Goal: Find specific fact: Find specific fact

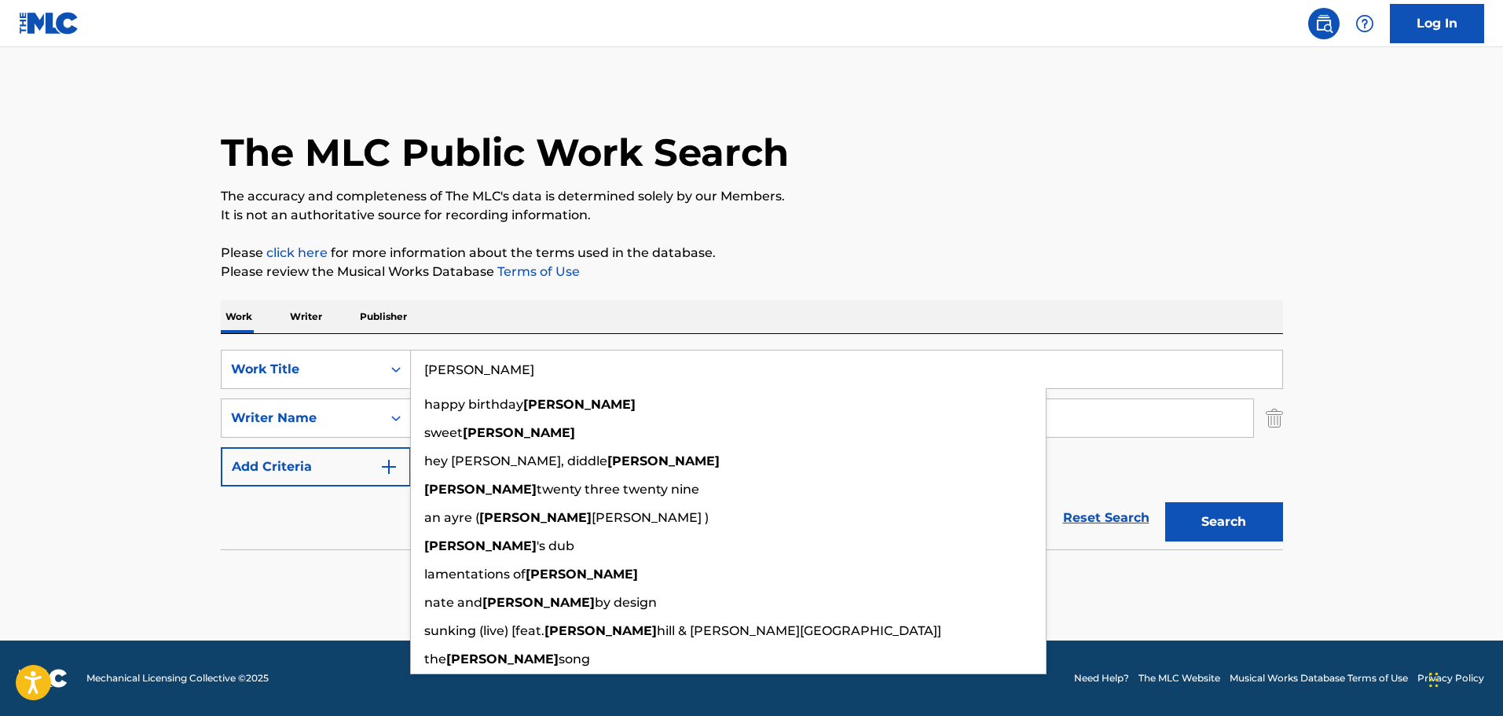
drag, startPoint x: 0, startPoint y: 0, endPoint x: 1224, endPoint y: 534, distance: 1335.4
click at [1237, 533] on button "Search" at bounding box center [1224, 521] width 118 height 39
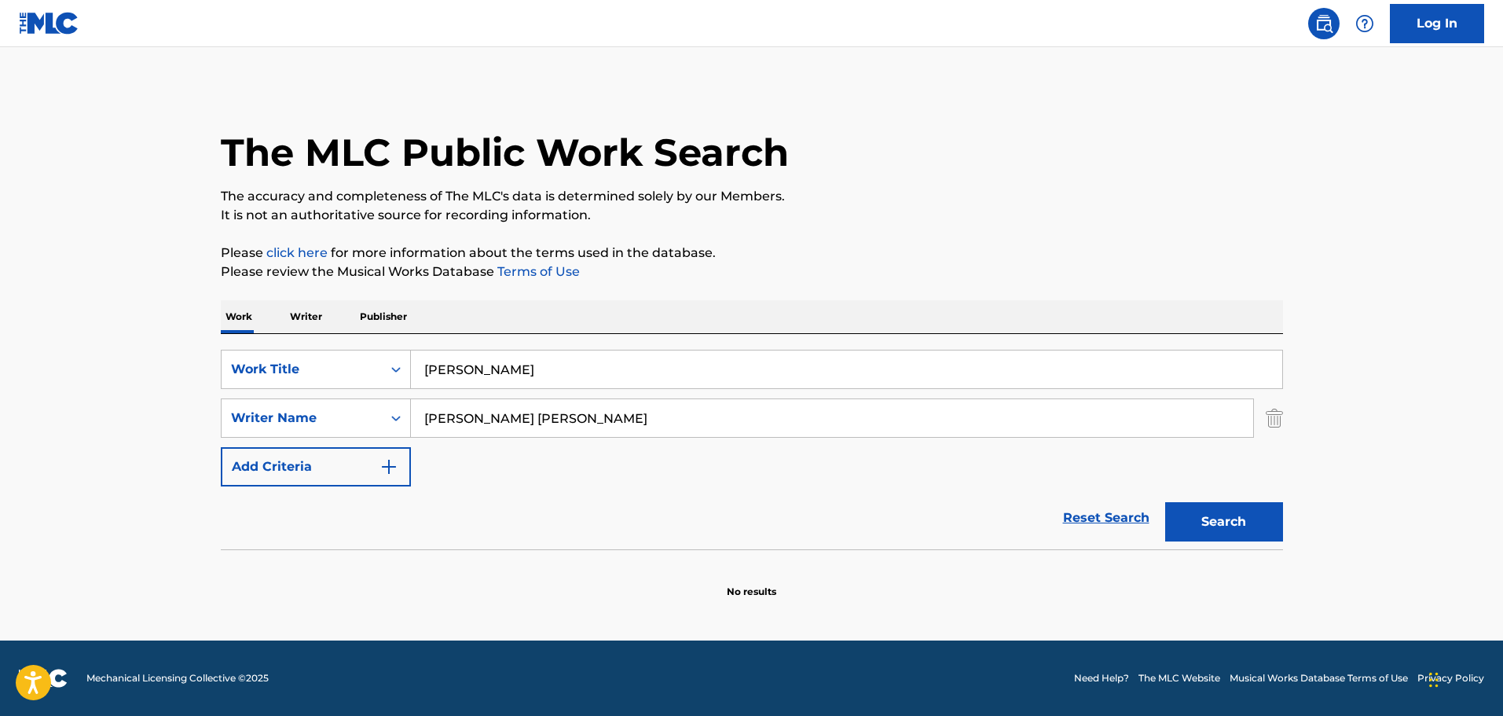
click at [511, 376] on input "jeremiah" at bounding box center [846, 369] width 871 height 38
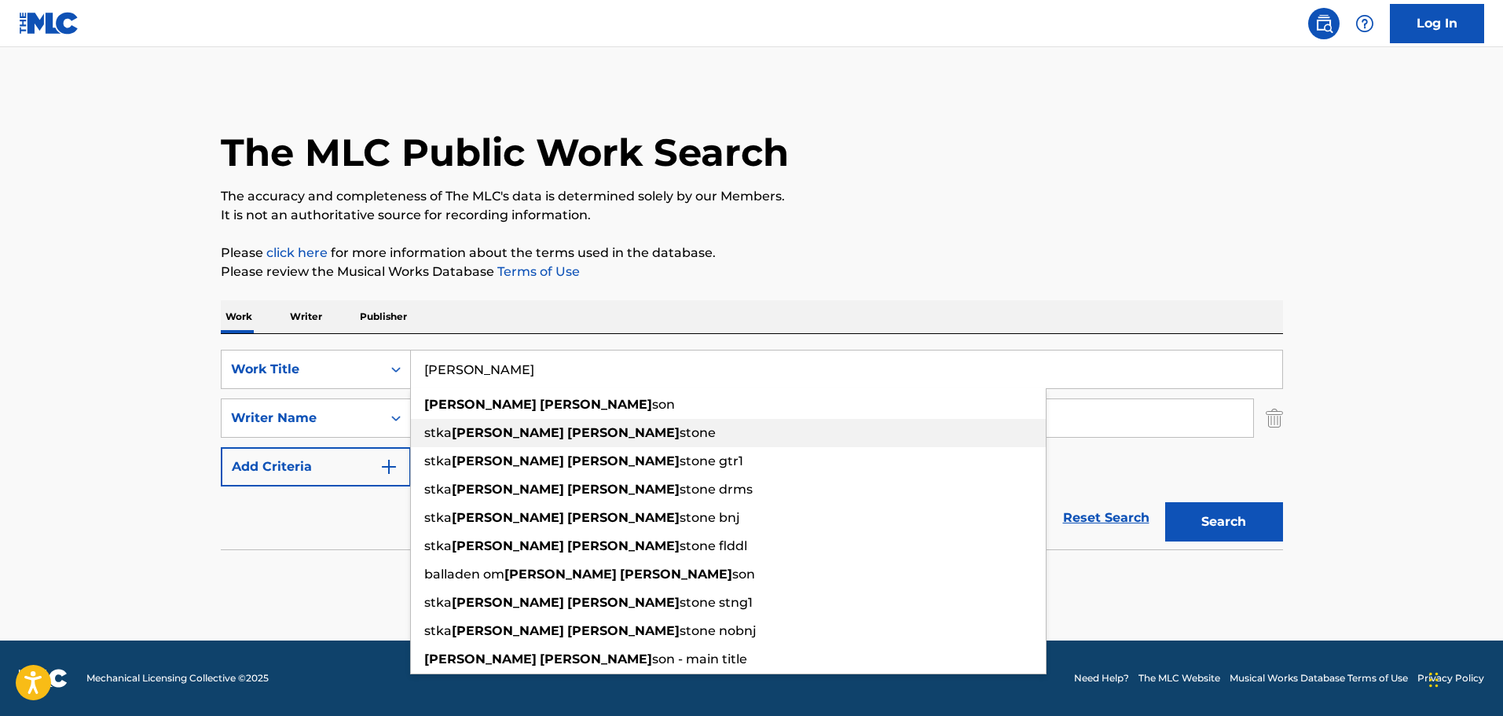
type input "jeremiah john"
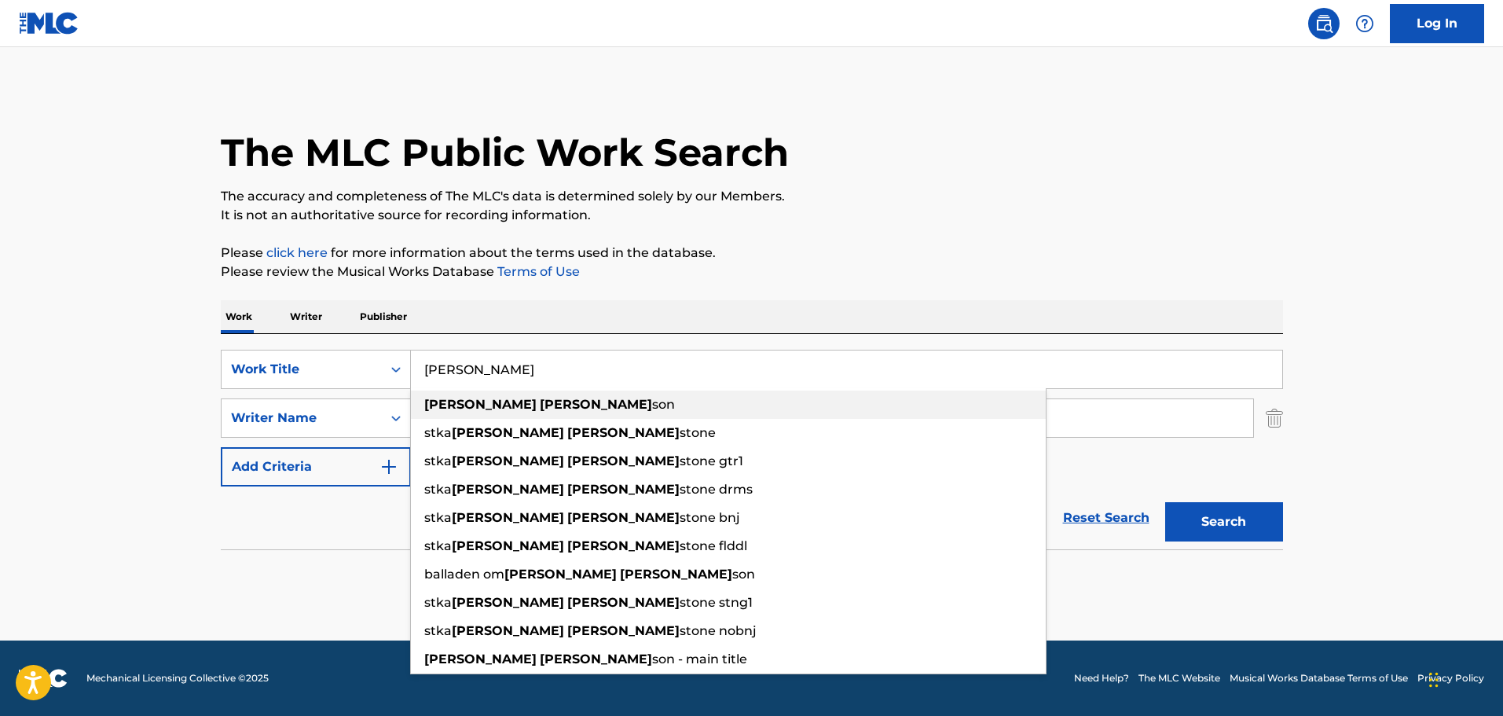
click at [652, 407] on span "son" at bounding box center [663, 404] width 23 height 15
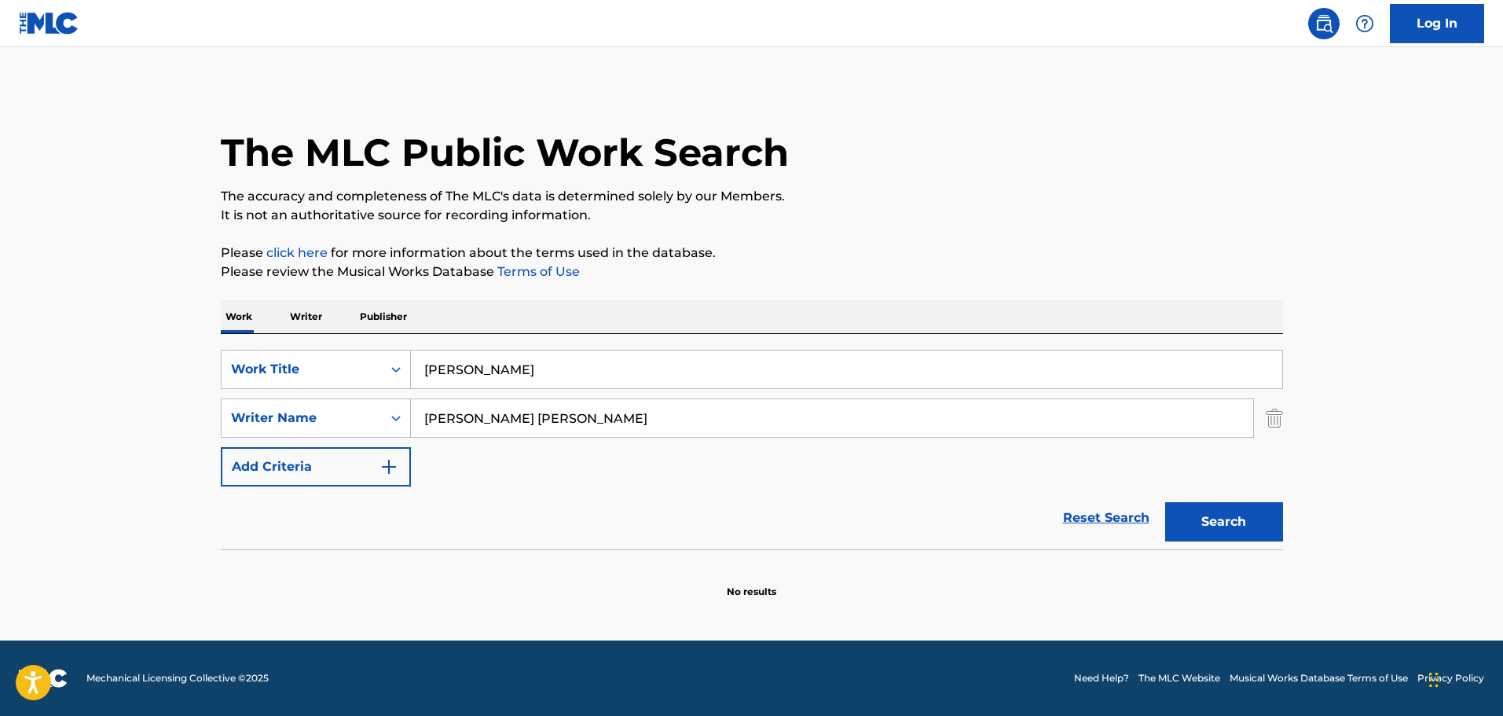
click at [1172, 517] on button "Search" at bounding box center [1224, 521] width 118 height 39
drag, startPoint x: 510, startPoint y: 419, endPoint x: 417, endPoint y: 429, distance: 93.3
click at [422, 427] on input "Tim McIntire John Rubinstein" at bounding box center [832, 418] width 842 height 38
type input "John Rubinstein"
click at [1232, 528] on button "Search" at bounding box center [1224, 521] width 118 height 39
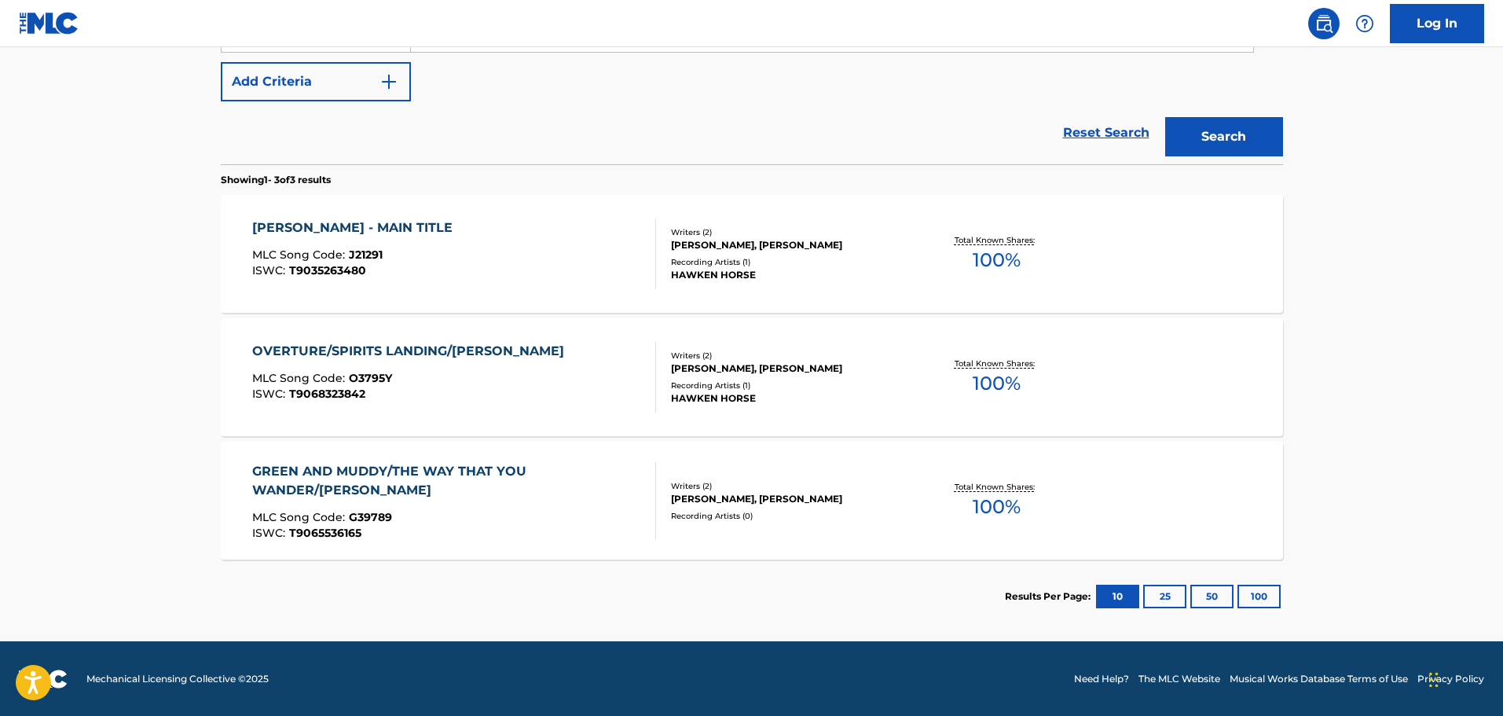
scroll to position [386, 0]
click at [523, 376] on div "MLC Song Code : O3795Y" at bounding box center [412, 380] width 320 height 16
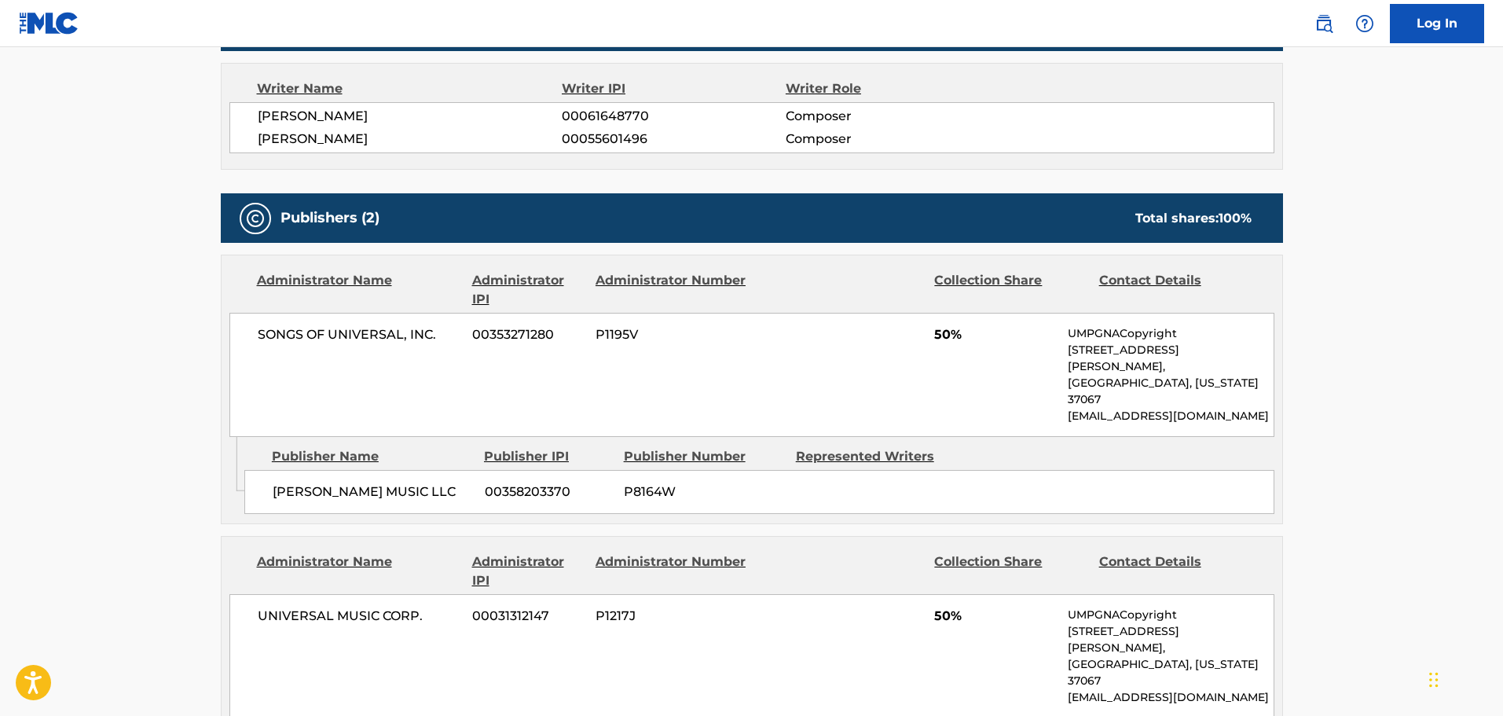
scroll to position [570, 0]
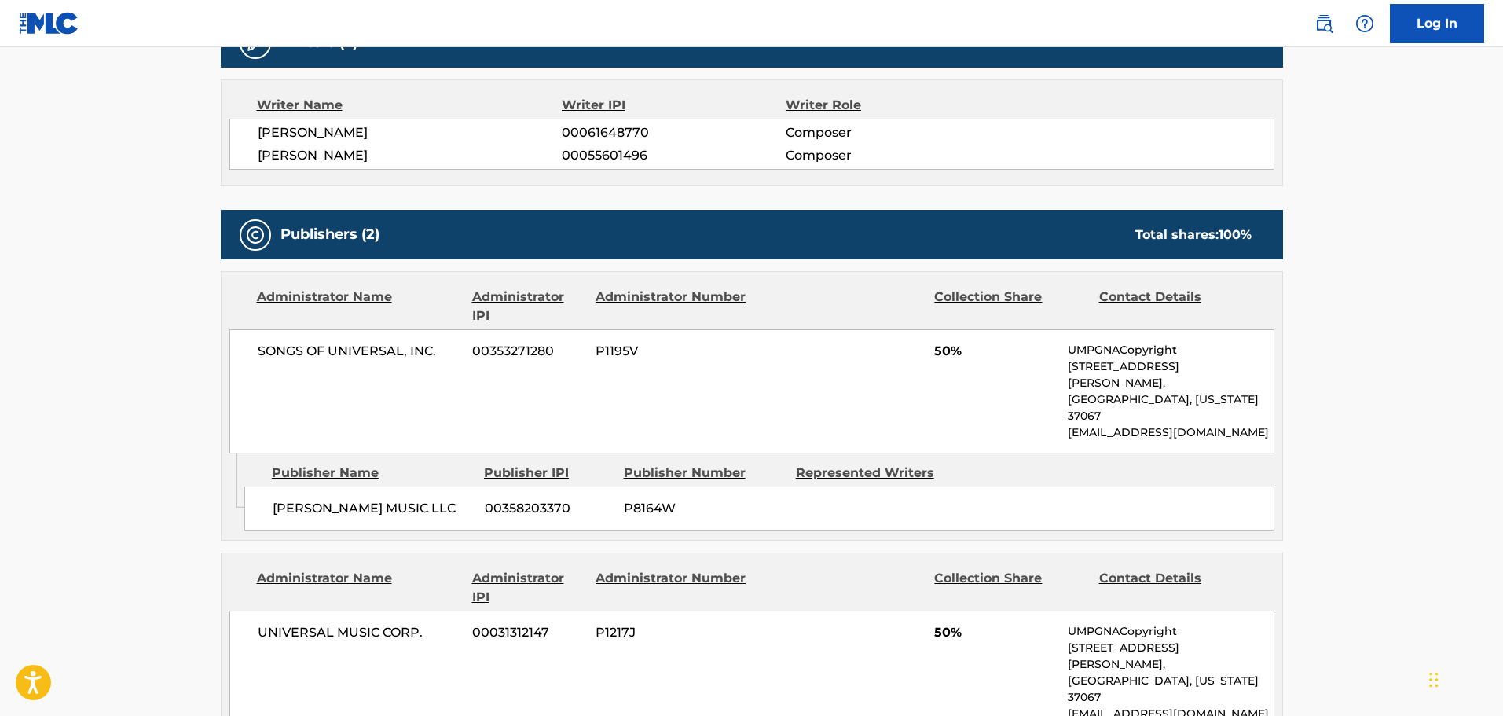
click at [339, 149] on span "[PERSON_NAME]" at bounding box center [410, 155] width 305 height 19
copy div "[PERSON_NAME]"
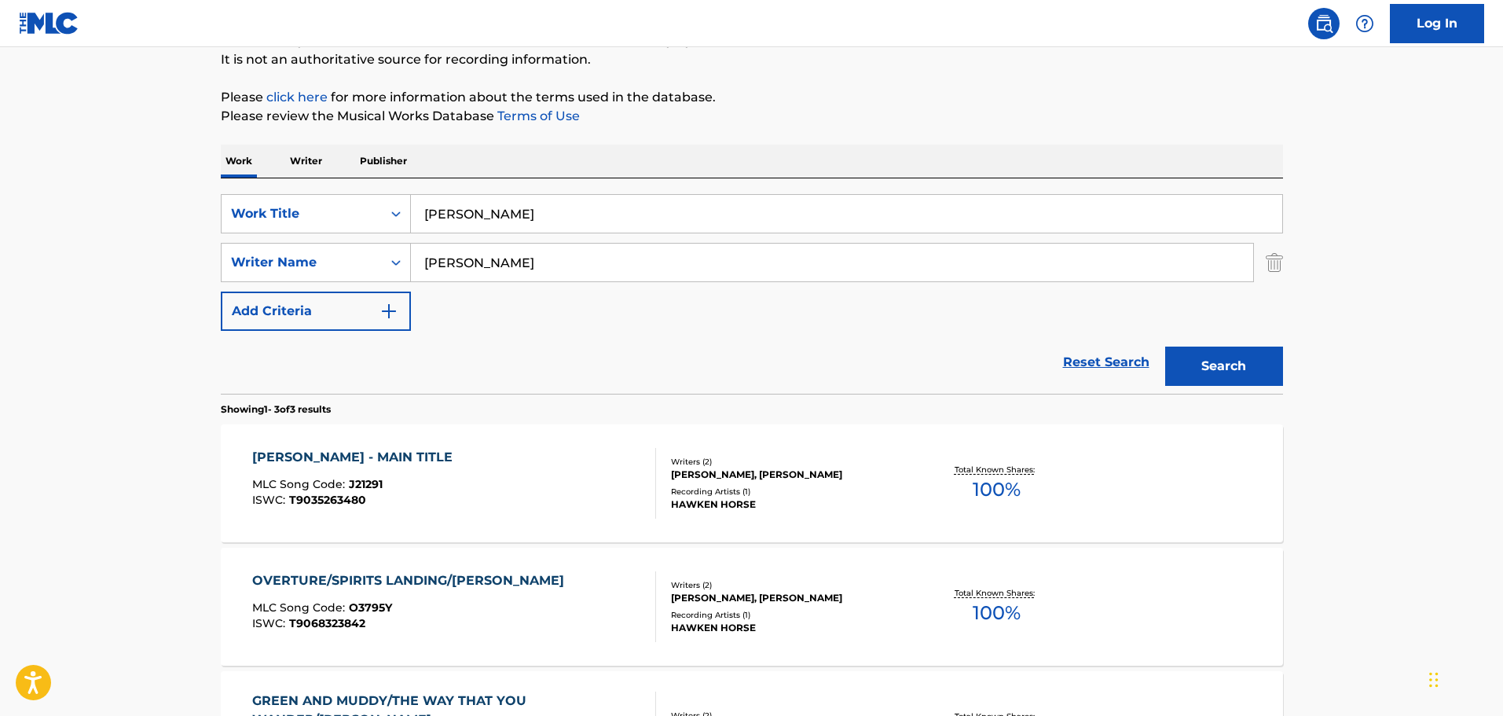
scroll to position [139, 0]
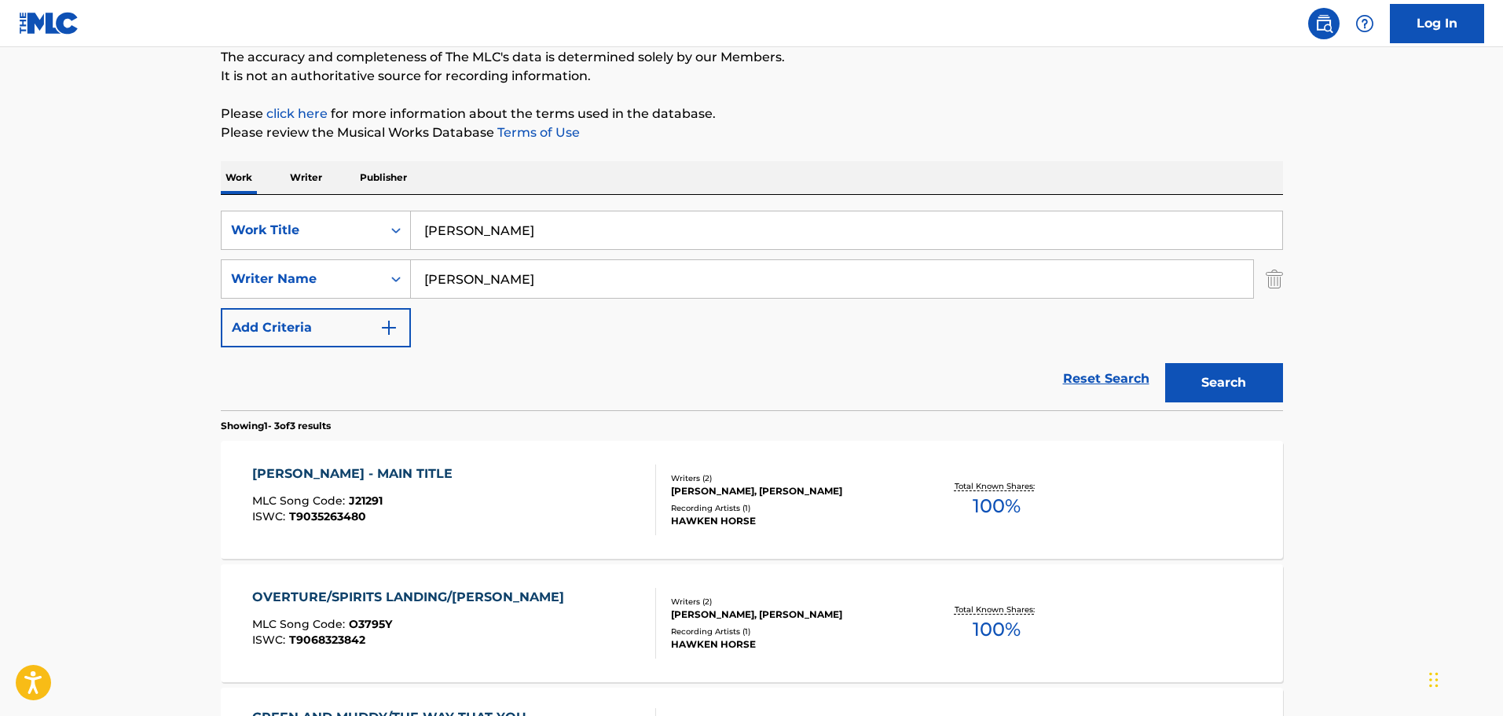
click at [462, 231] on input "jeremiah johnson" at bounding box center [846, 230] width 871 height 38
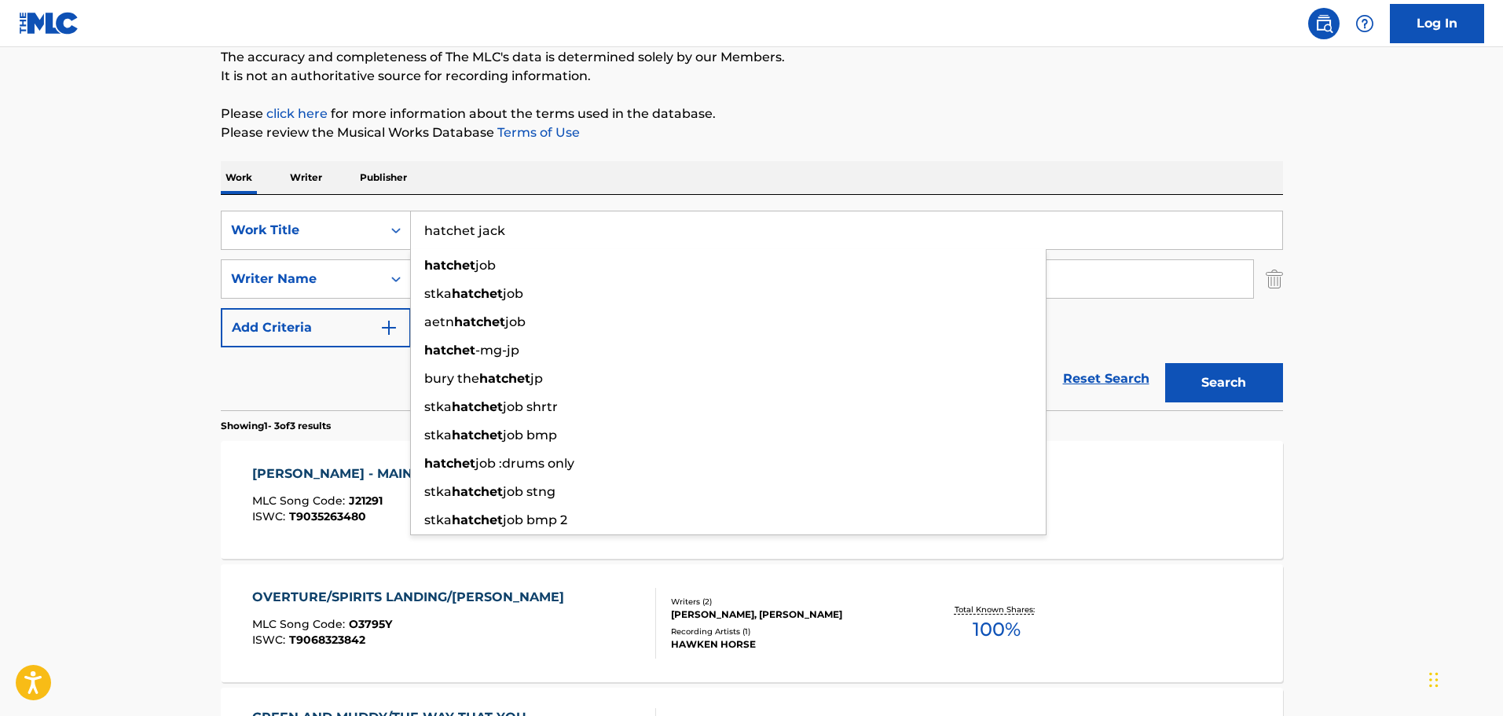
type input "hatchet jack"
click at [1165, 363] on button "Search" at bounding box center [1224, 382] width 118 height 39
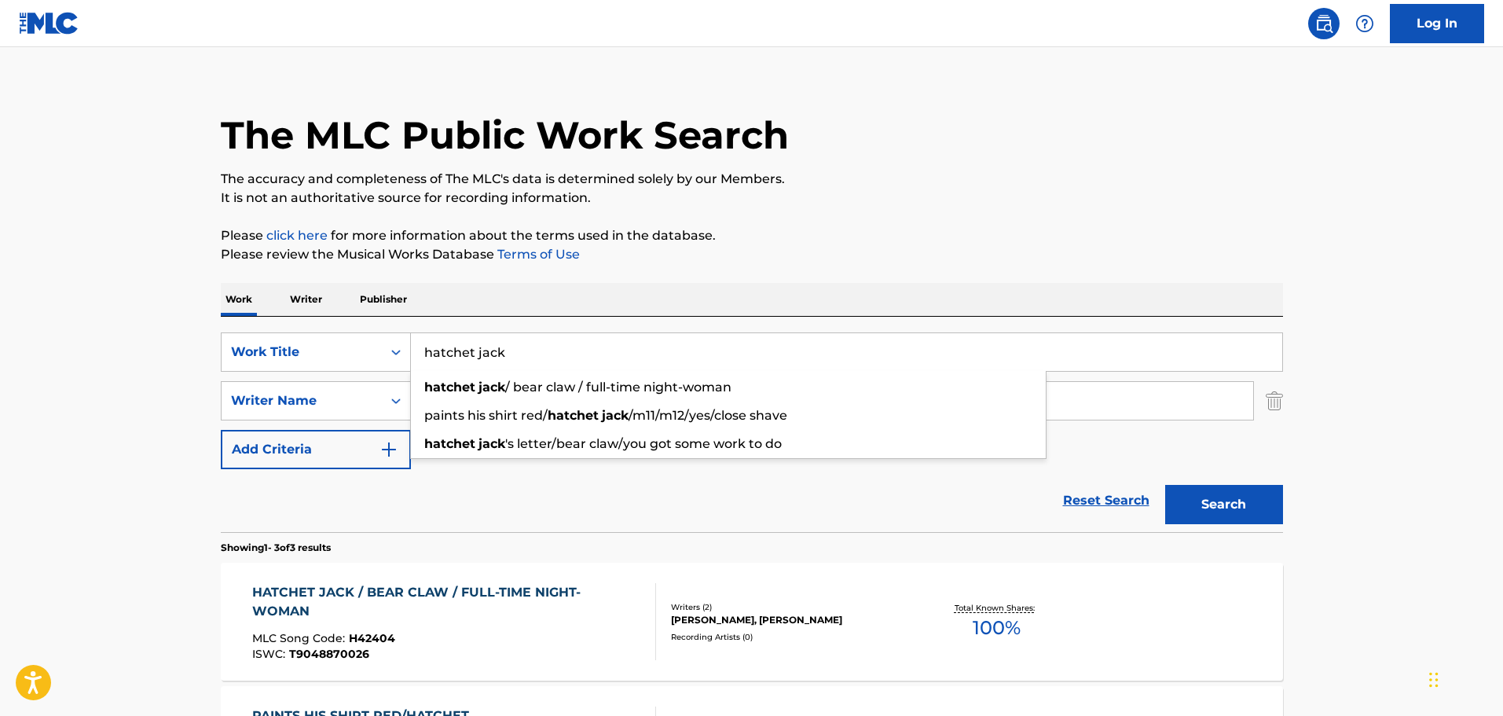
click at [586, 523] on div "Reset Search Search" at bounding box center [752, 500] width 1062 height 63
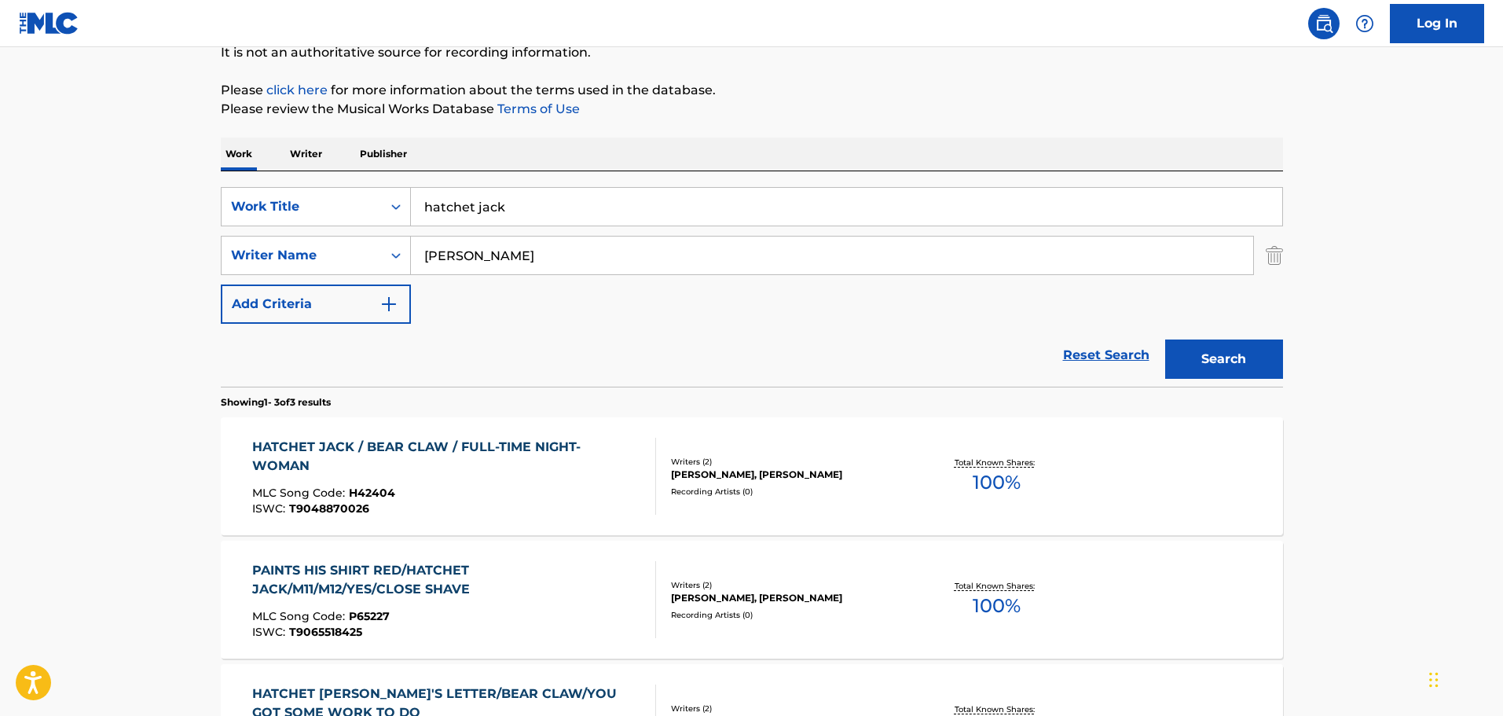
scroll to position [174, 0]
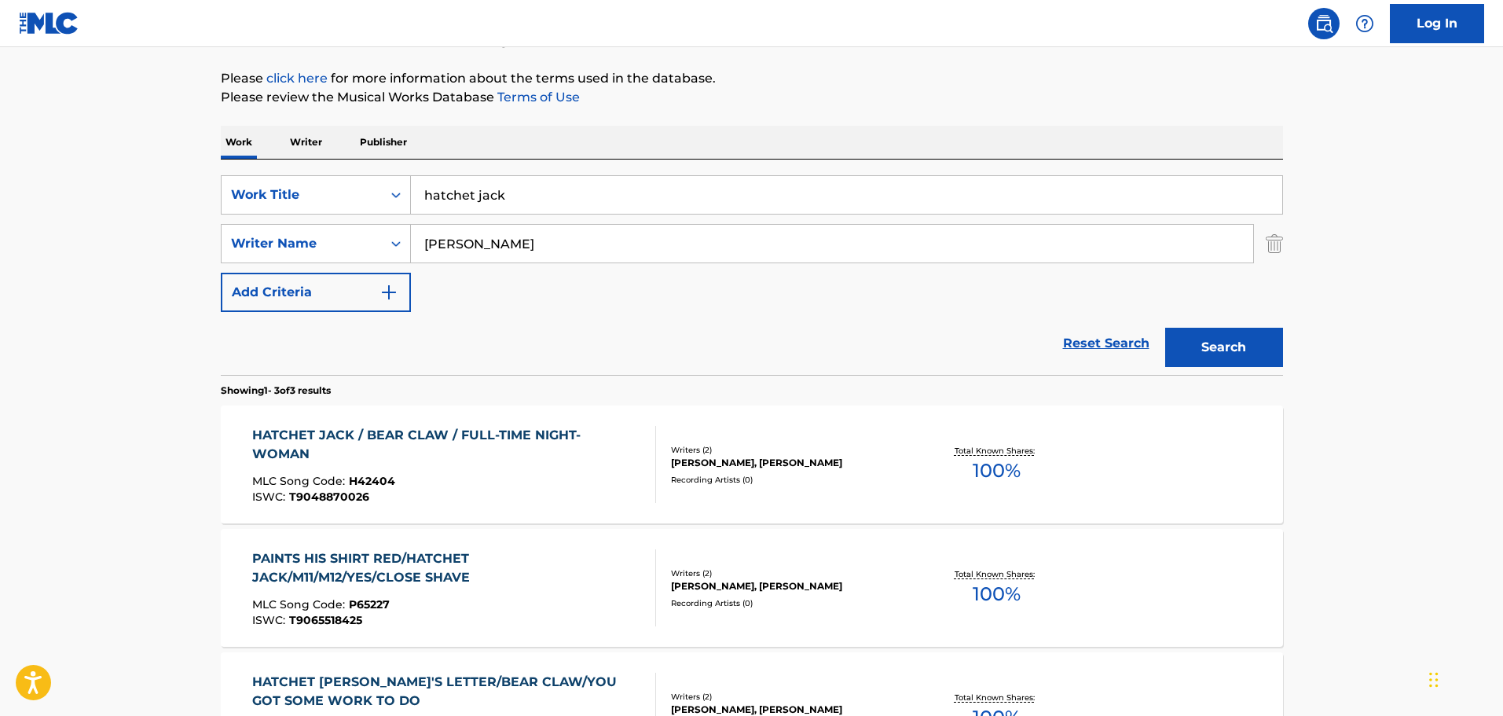
click at [548, 475] on div "MLC Song Code : H42404" at bounding box center [447, 483] width 391 height 16
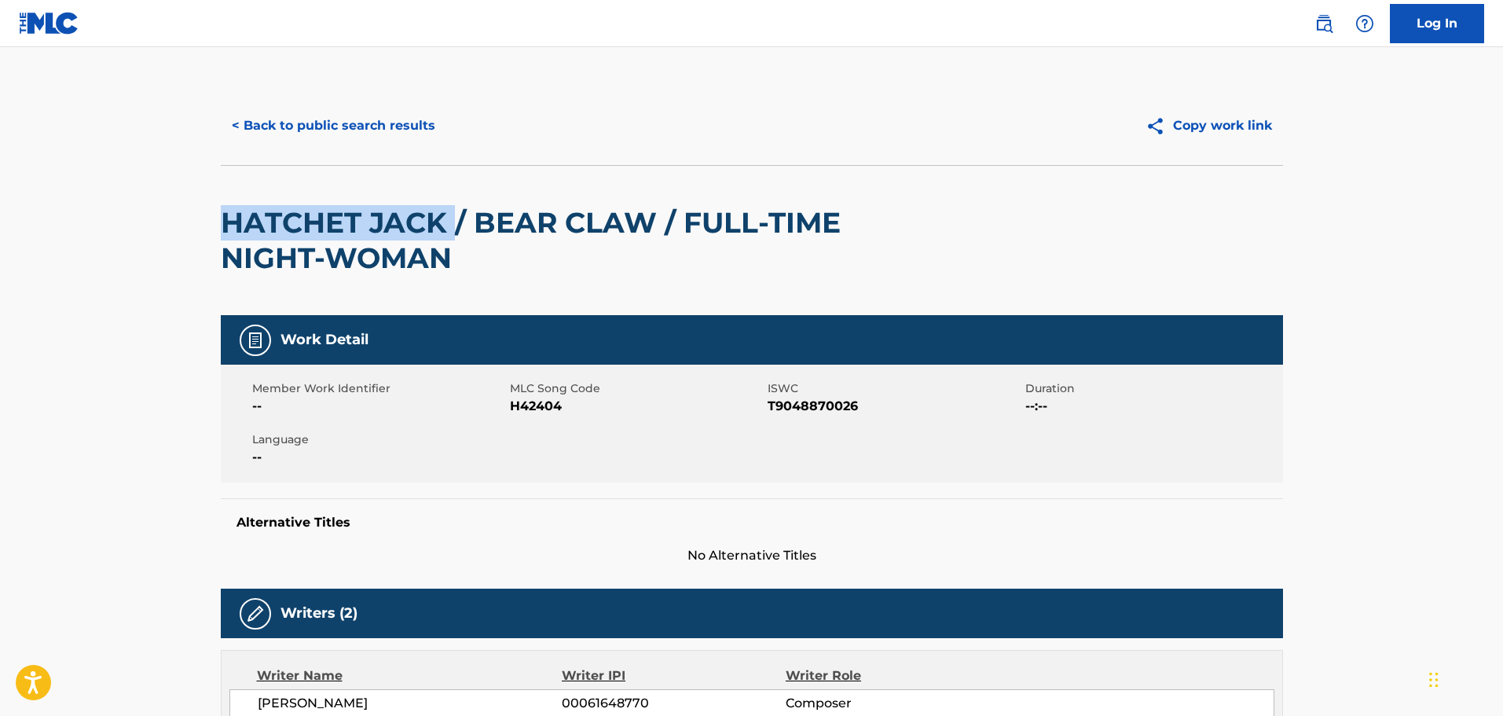
drag, startPoint x: 225, startPoint y: 218, endPoint x: 441, endPoint y: 218, distance: 216.1
copy h2 "HATCHET JACK"
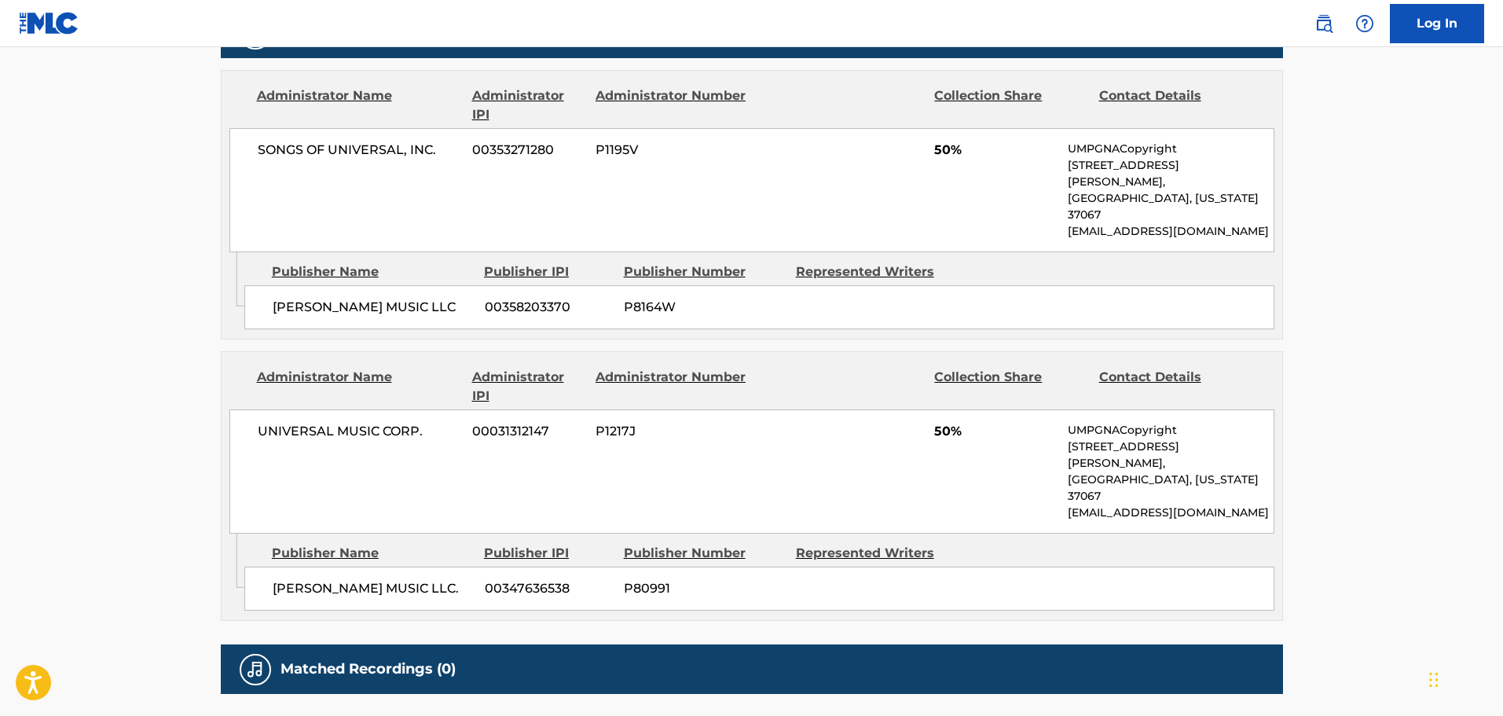
scroll to position [786, 0]
